Goal: Navigation & Orientation: Find specific page/section

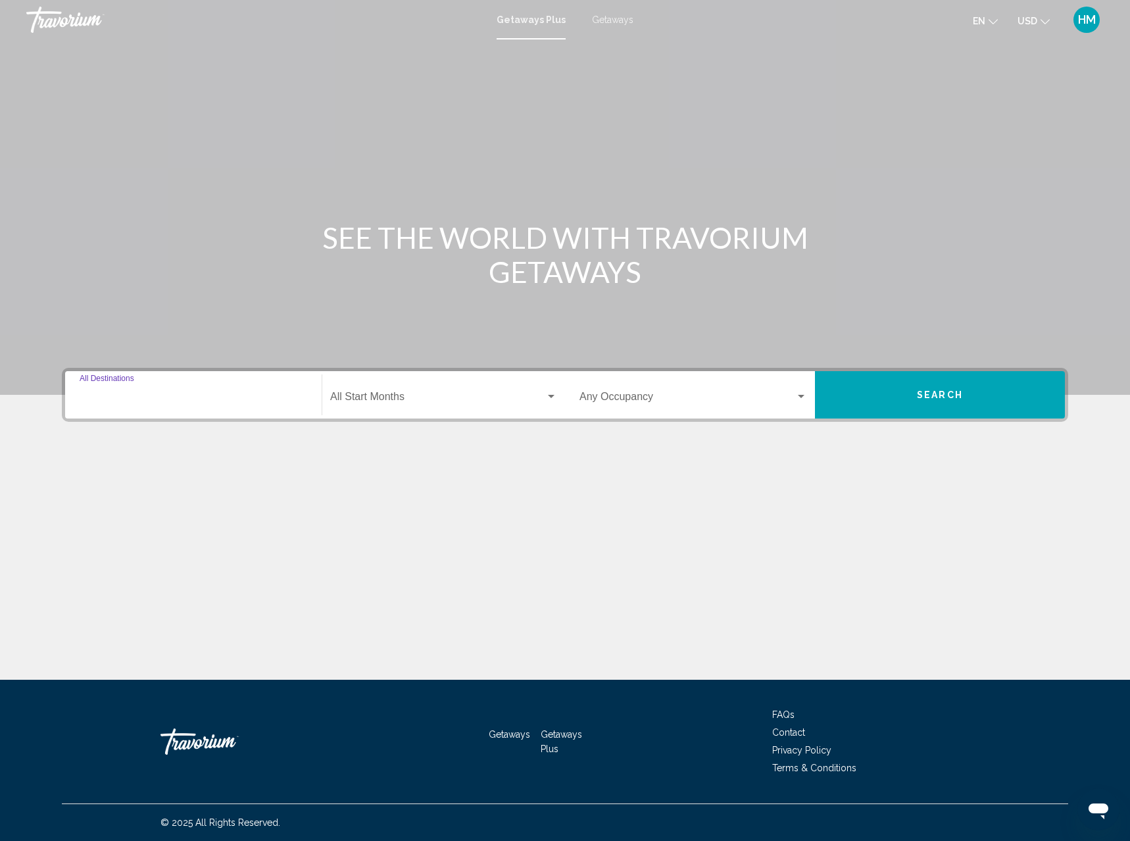
click at [151, 403] on input "Destination All Destinations" at bounding box center [194, 399] width 228 height 12
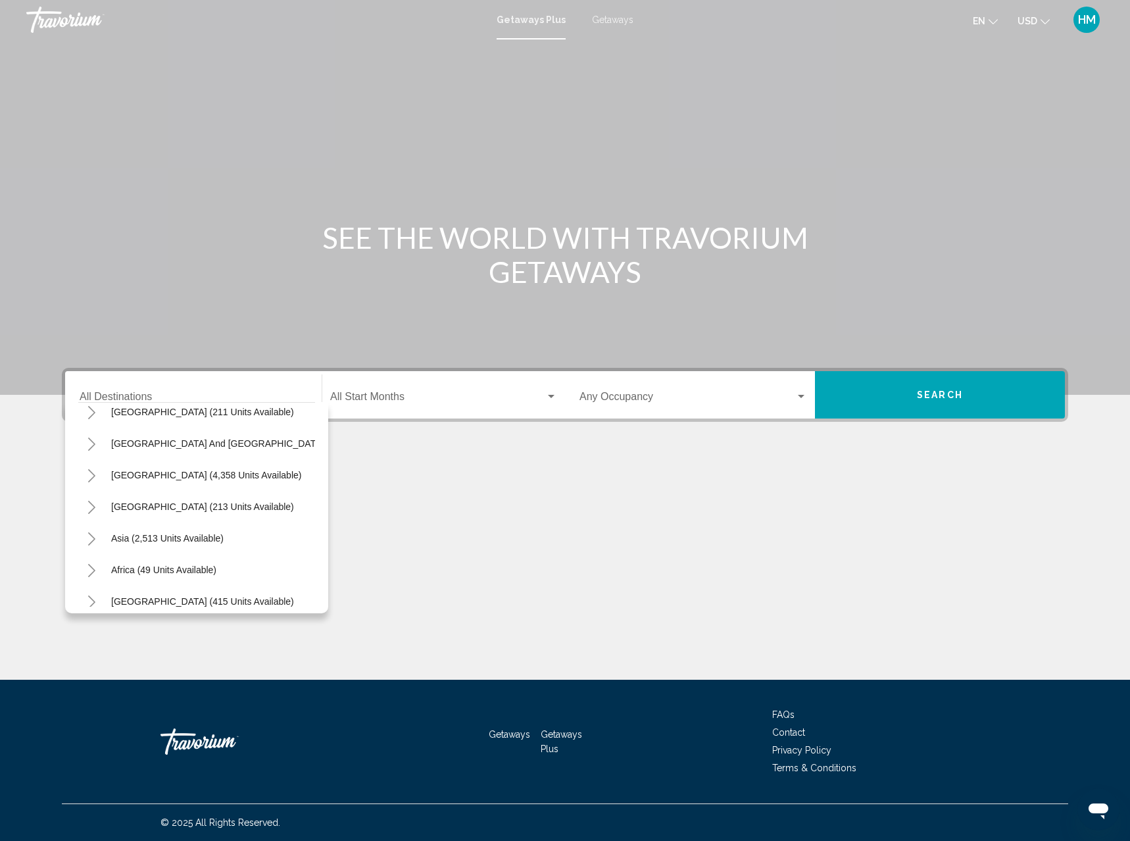
scroll to position [223, 0]
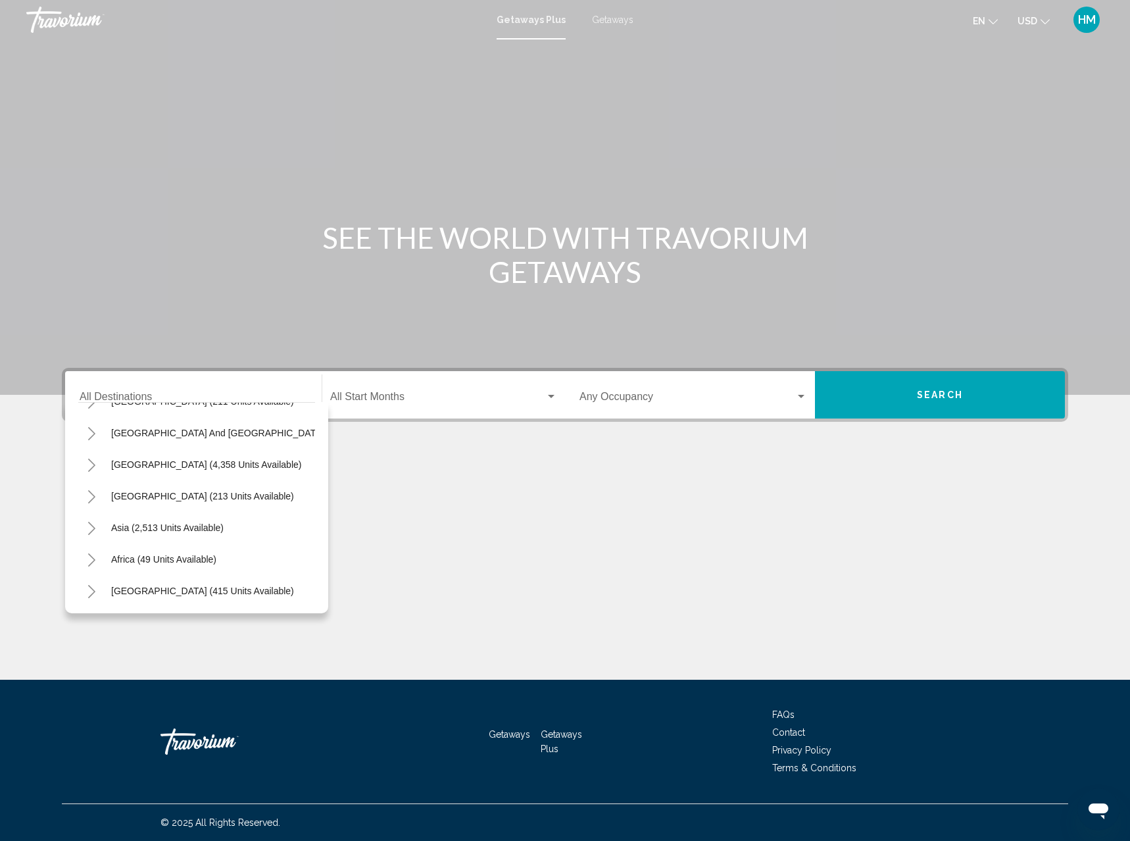
click at [518, 555] on div "SEE THE WORLD WITH TRAVORIUM GETAWAYS Destination All Destinations All destinat…" at bounding box center [565, 359] width 1130 height 640
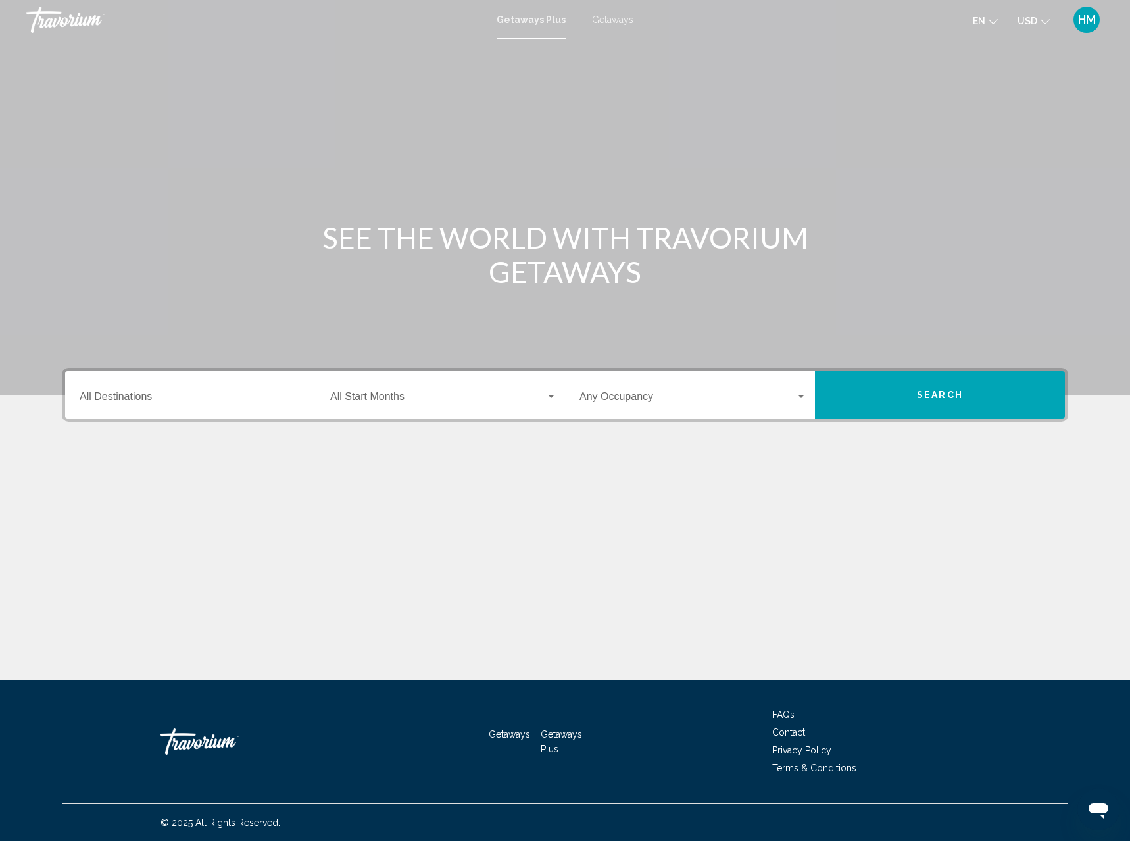
click at [616, 21] on span "Getaways" at bounding box center [612, 19] width 41 height 11
click at [1092, 19] on span "HM" at bounding box center [1087, 19] width 18 height 13
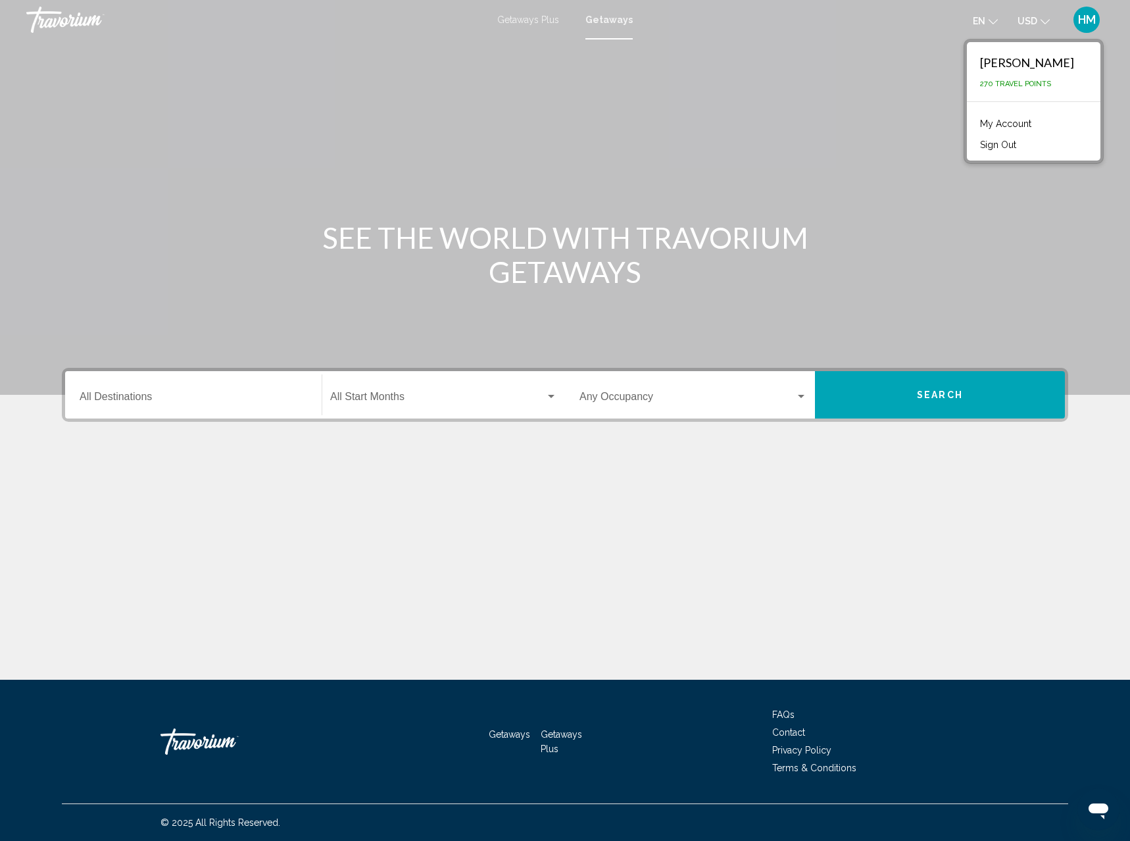
click at [1025, 128] on link "My Account" at bounding box center [1006, 123] width 64 height 17
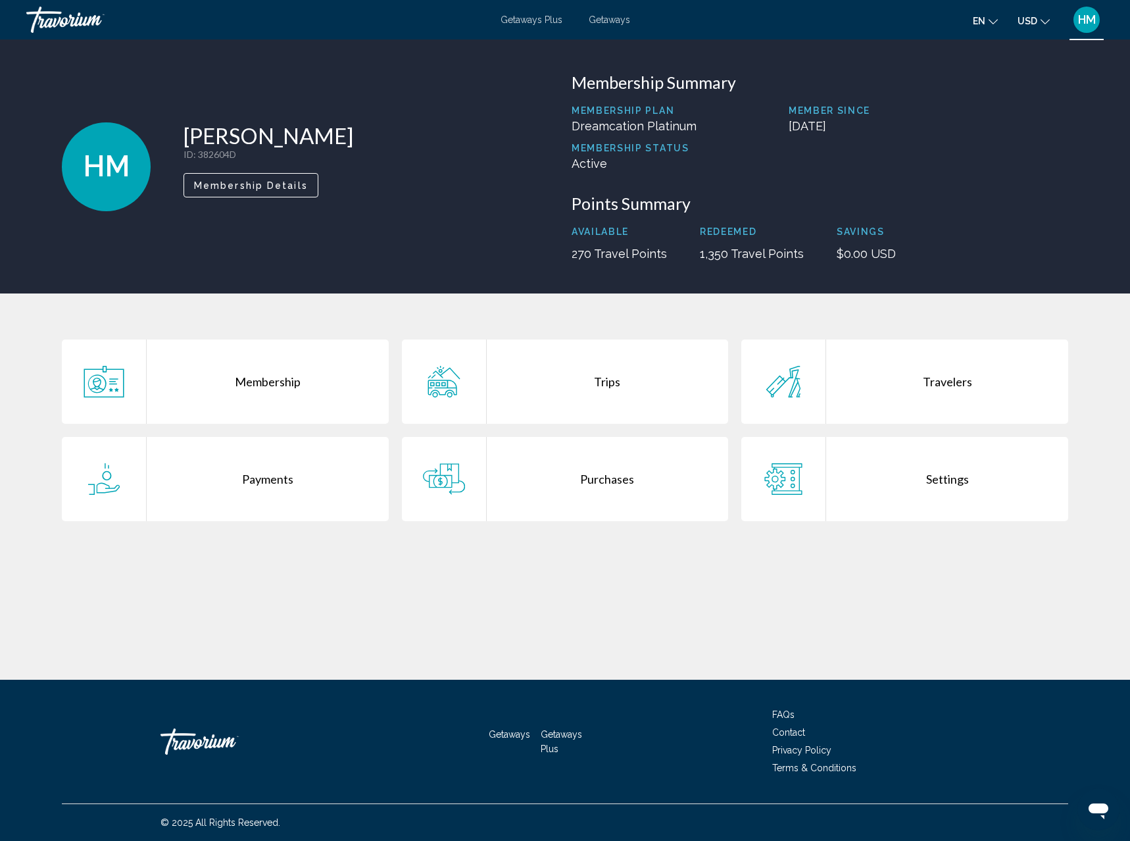
click at [770, 257] on p "1,350 Travel Points" at bounding box center [752, 254] width 104 height 14
click at [40, 21] on div "Travorium" at bounding box center [92, 20] width 132 height 26
